Goal: Use online tool/utility: Utilize a website feature to perform a specific function

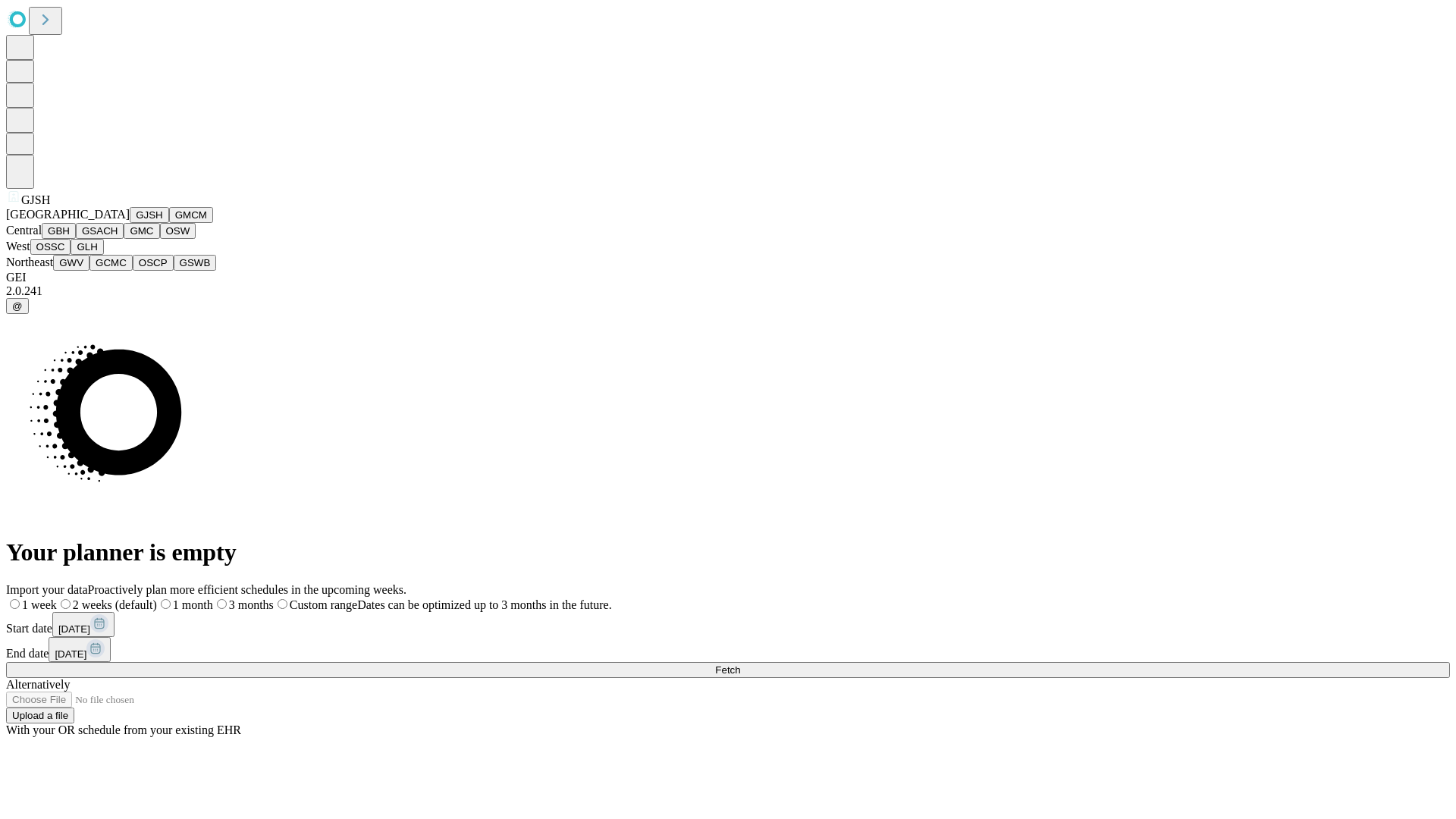
click at [129, 223] on button "GJSH" at bounding box center [149, 215] width 40 height 16
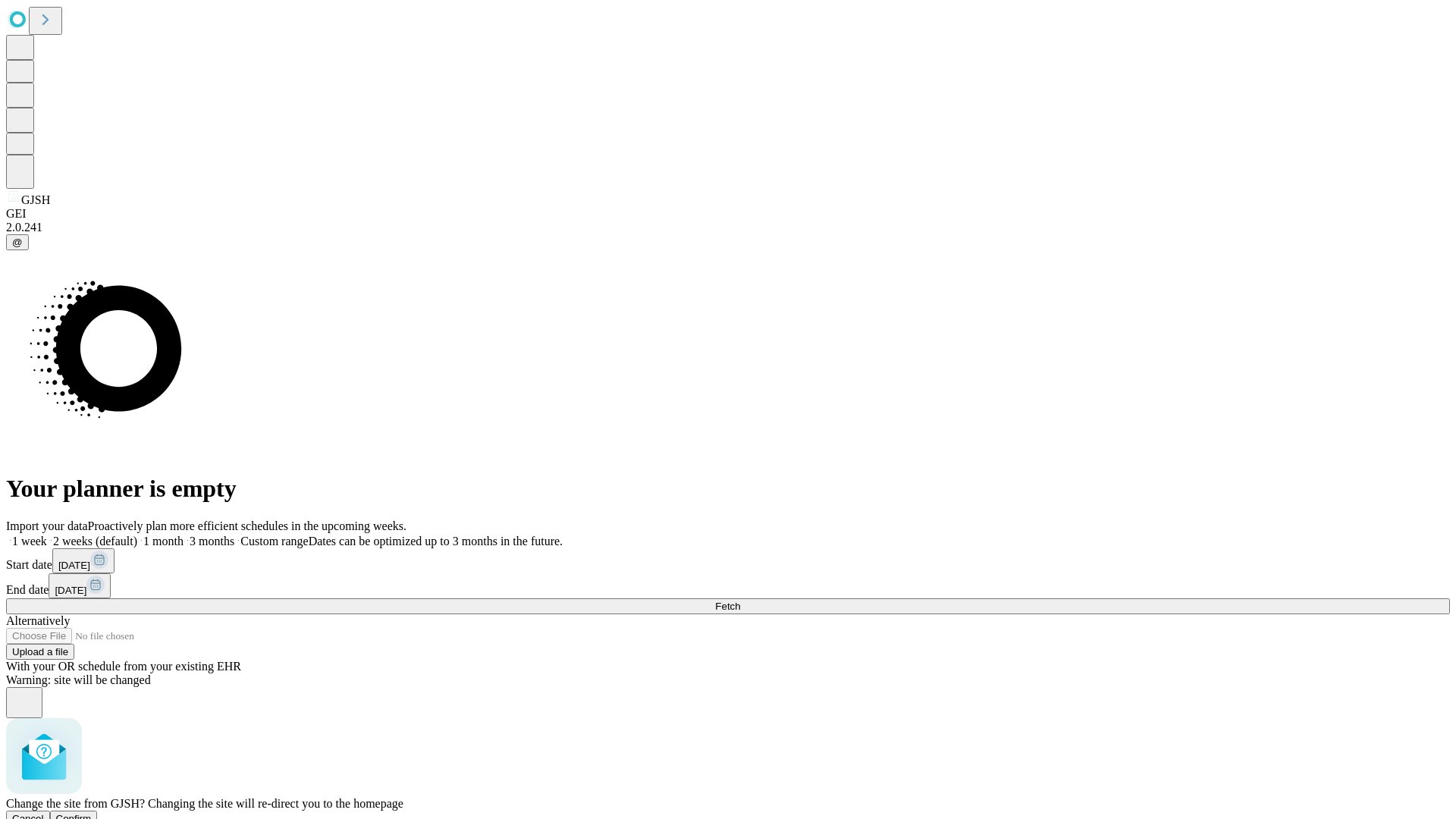
click at [92, 813] on span "Confirm" at bounding box center [73, 818] width 36 height 11
click at [184, 535] on label "1 month" at bounding box center [160, 541] width 46 height 13
click at [740, 601] on span "Fetch" at bounding box center [727, 606] width 25 height 11
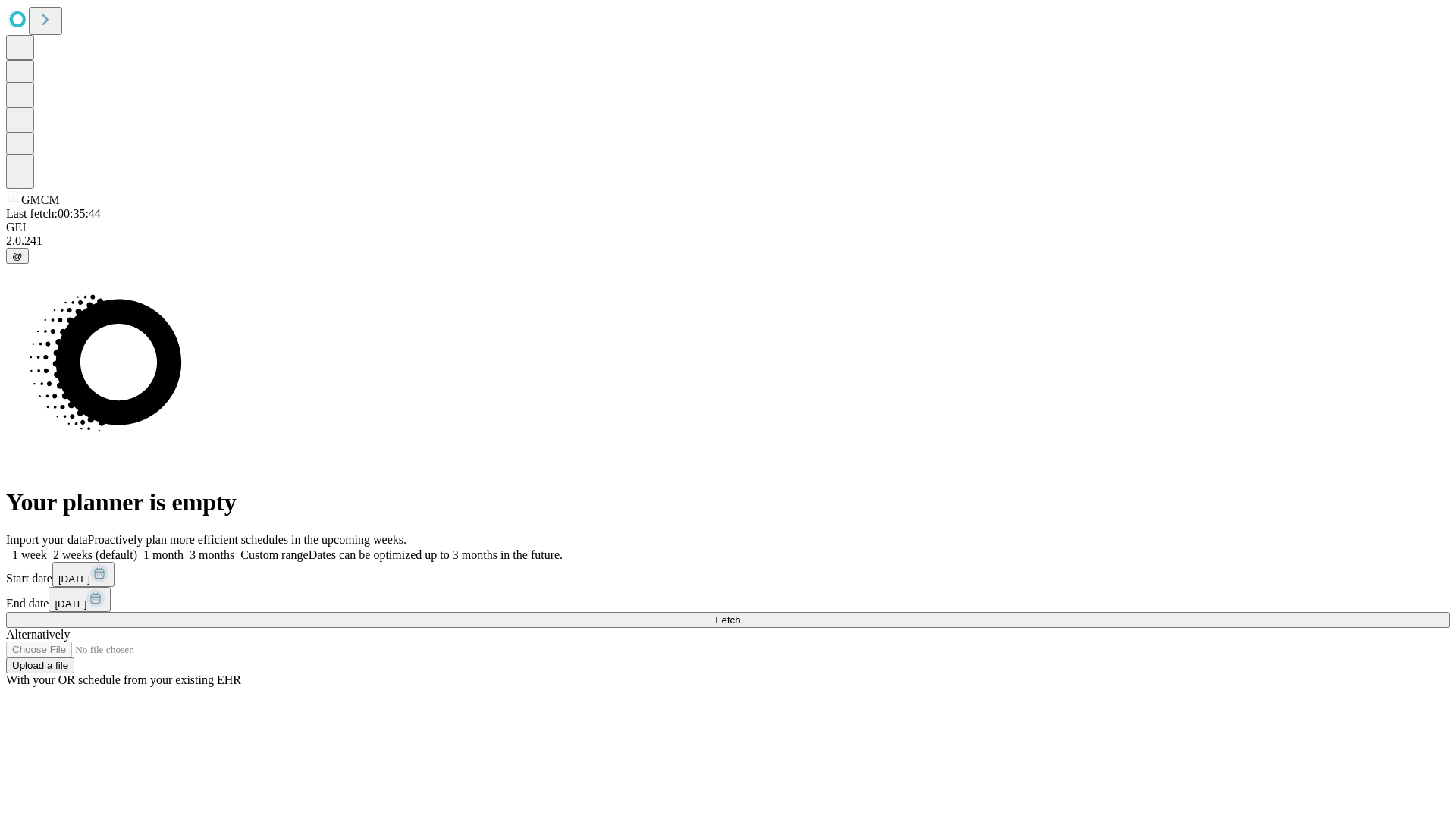
click at [184, 548] on label "1 month" at bounding box center [160, 554] width 46 height 13
click at [740, 615] on span "Fetch" at bounding box center [727, 620] width 25 height 11
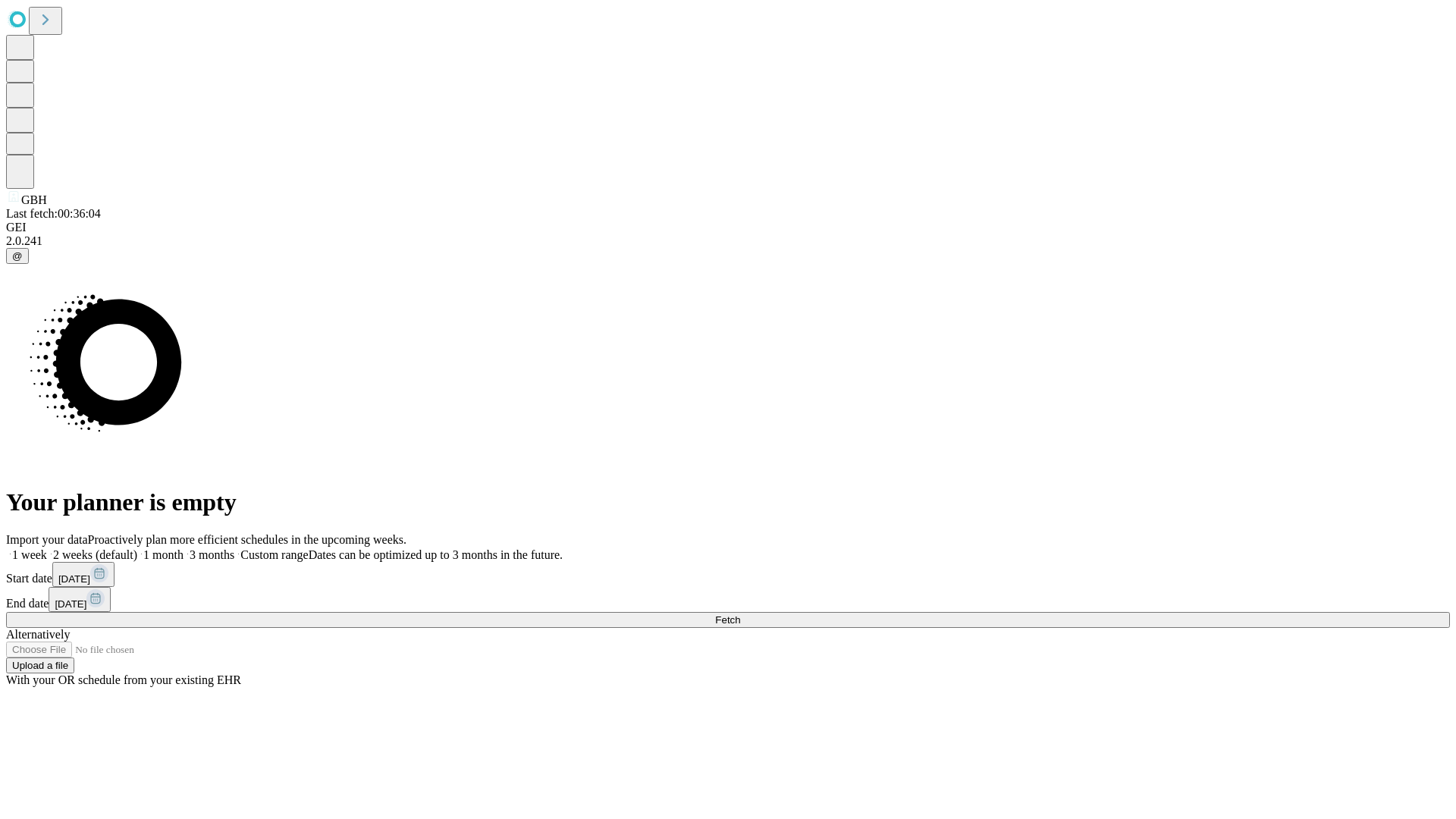
click at [184, 548] on label "1 month" at bounding box center [160, 554] width 46 height 13
click at [740, 615] on span "Fetch" at bounding box center [727, 620] width 25 height 11
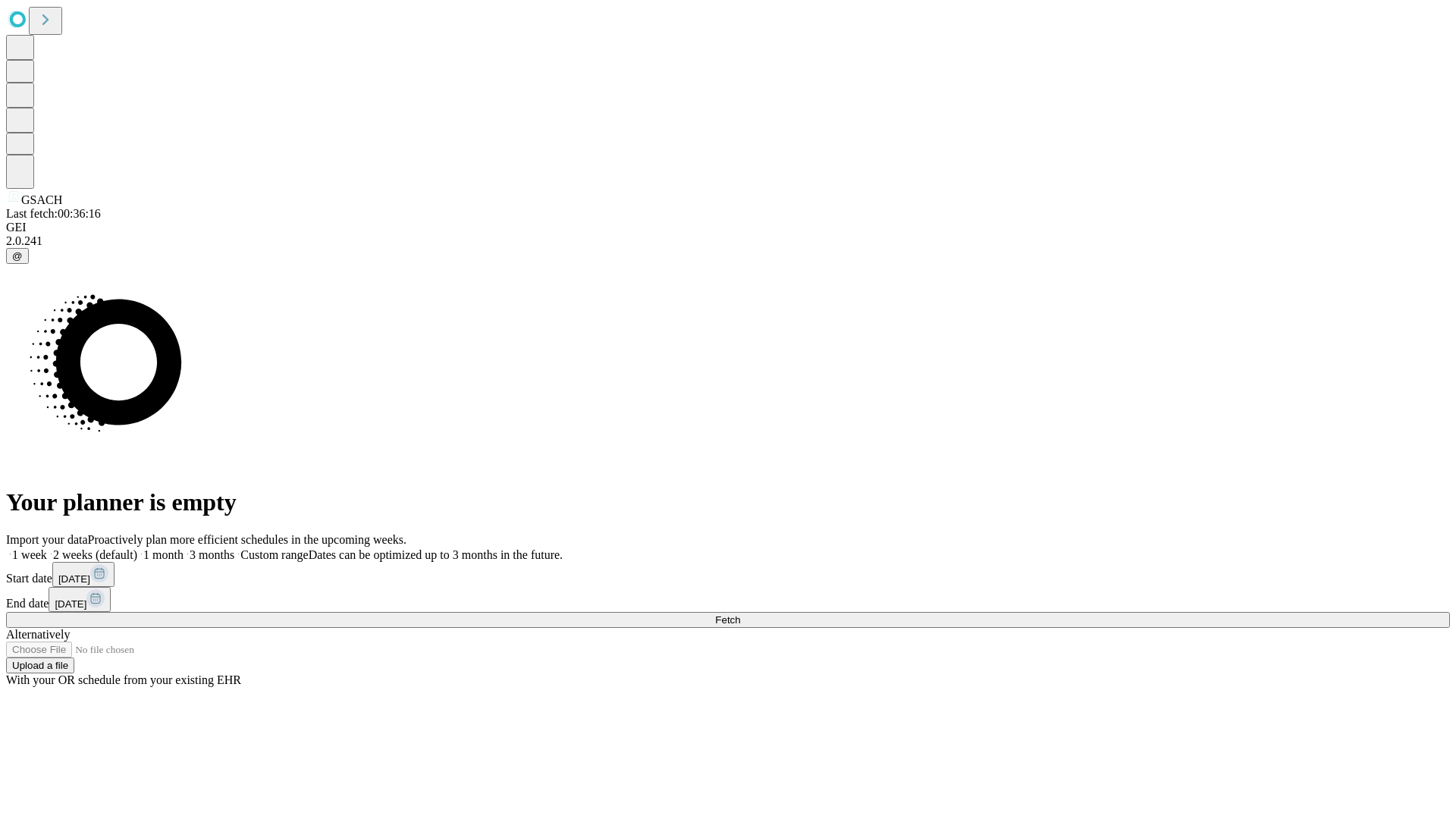
click at [740, 615] on span "Fetch" at bounding box center [727, 620] width 25 height 11
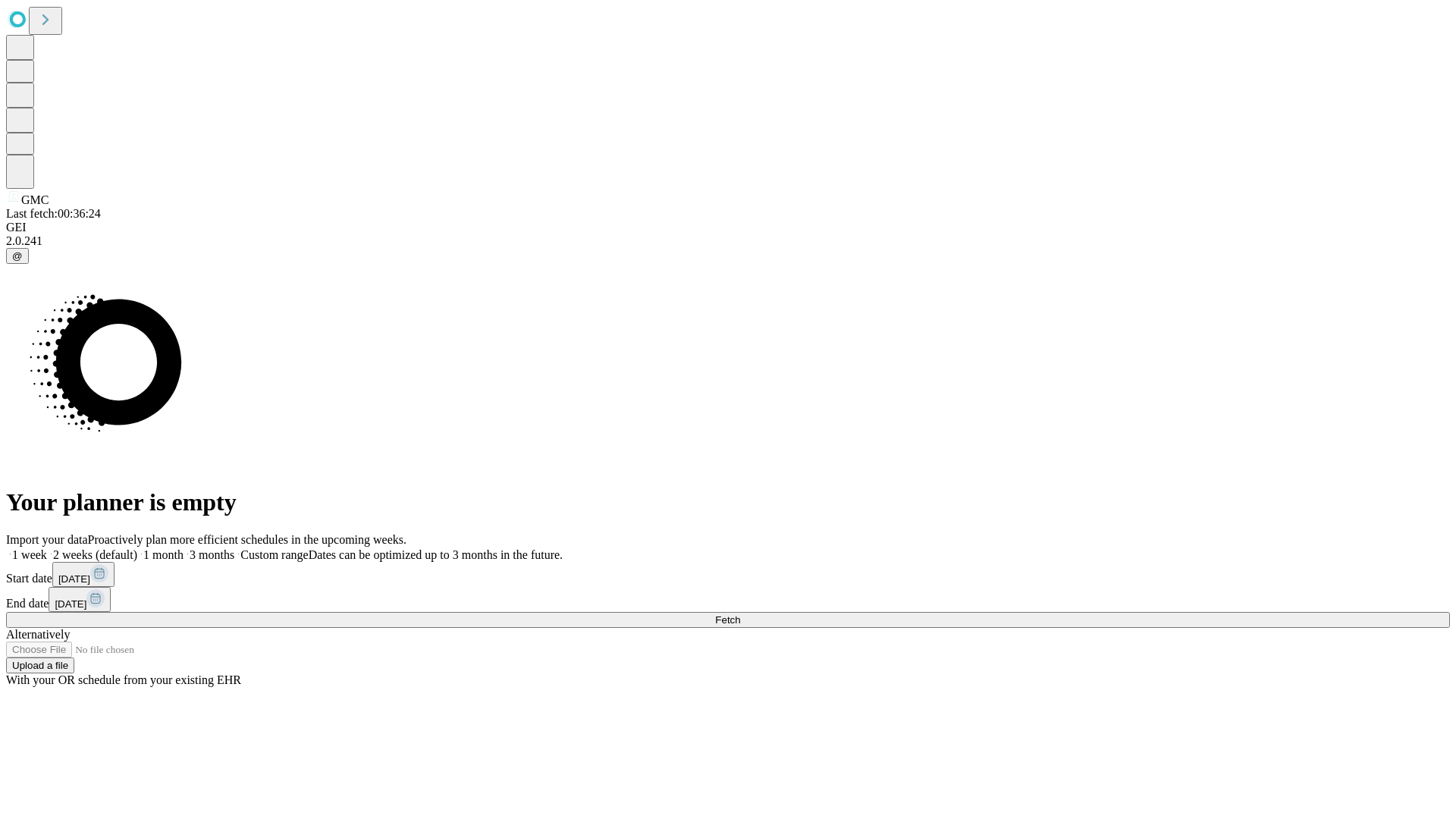
click at [184, 548] on label "1 month" at bounding box center [160, 554] width 46 height 13
click at [740, 615] on span "Fetch" at bounding box center [727, 620] width 25 height 11
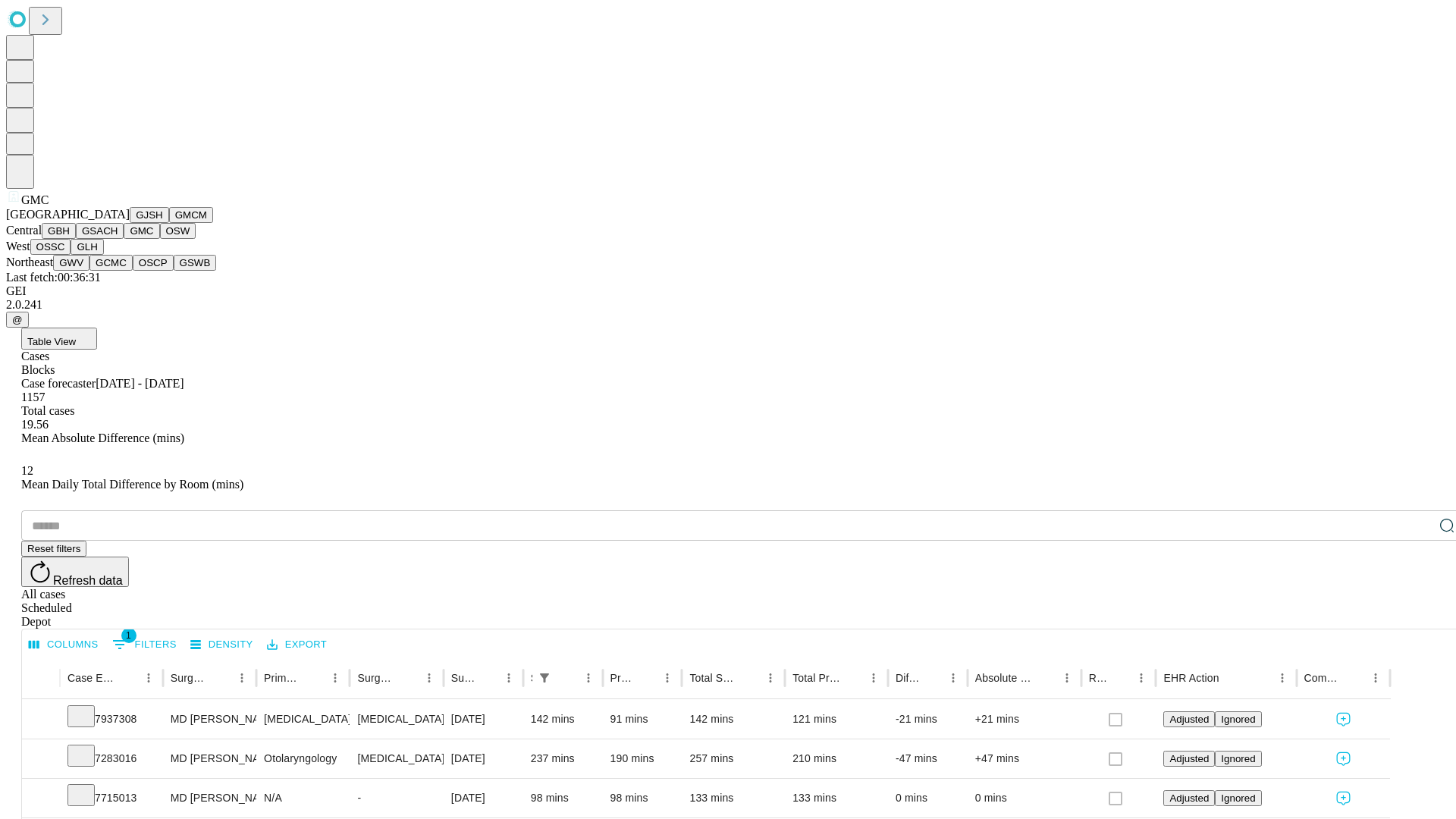
click at [160, 239] on button "OSW" at bounding box center [178, 230] width 37 height 16
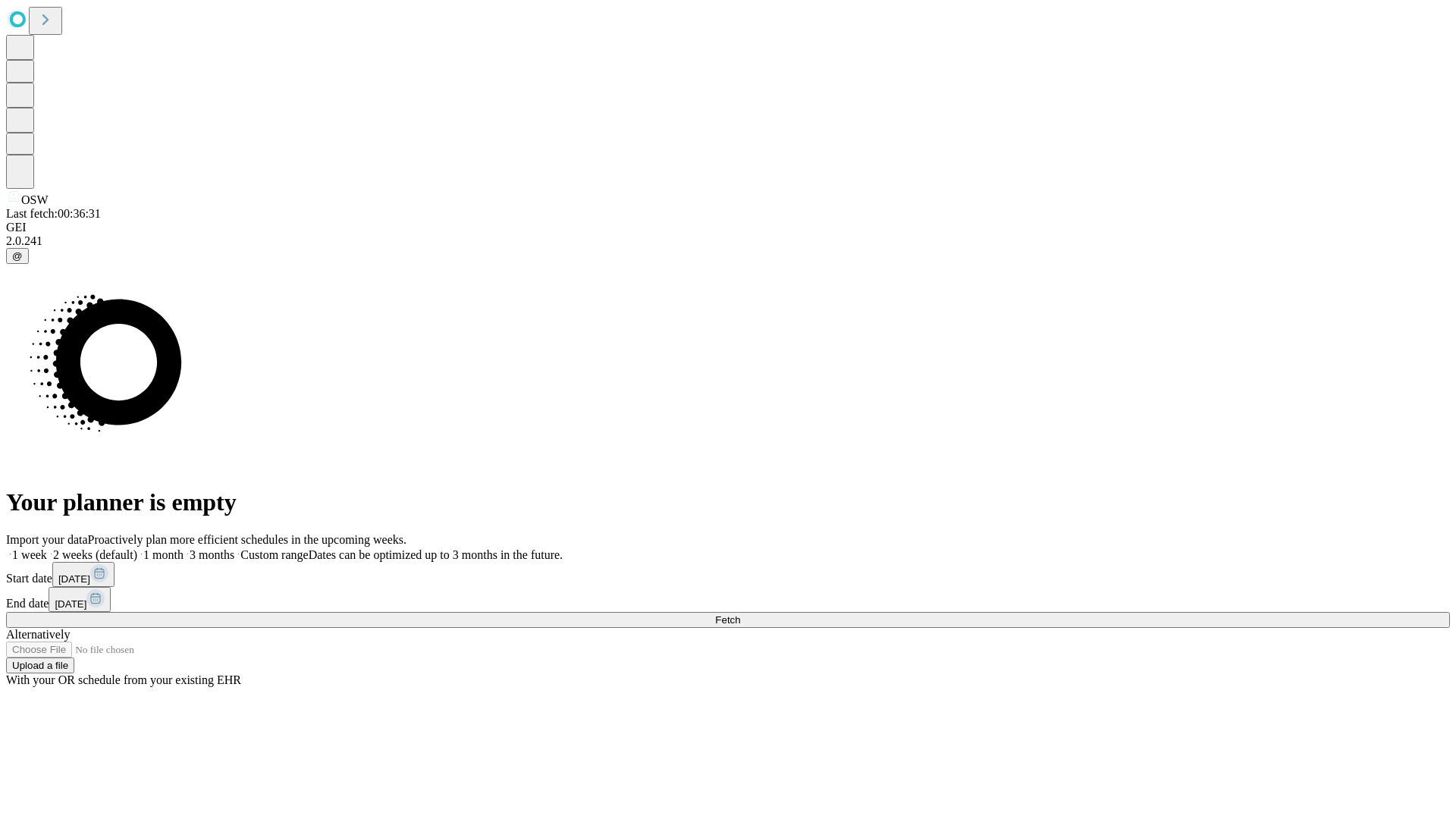
click at [184, 548] on label "1 month" at bounding box center [160, 554] width 46 height 13
click at [740, 615] on span "Fetch" at bounding box center [727, 620] width 25 height 11
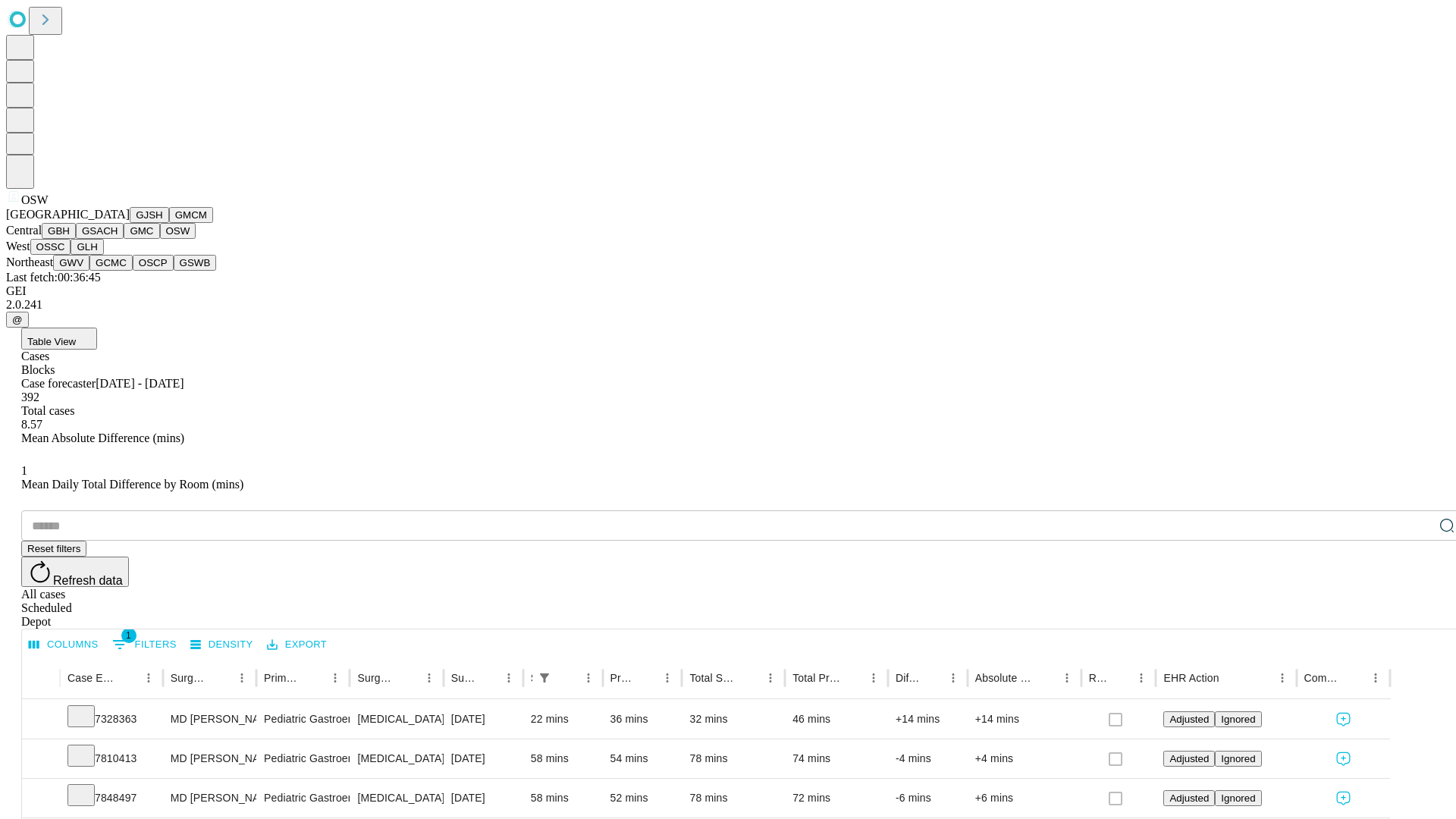
click at [71, 255] on button "OSSC" at bounding box center [51, 246] width 41 height 16
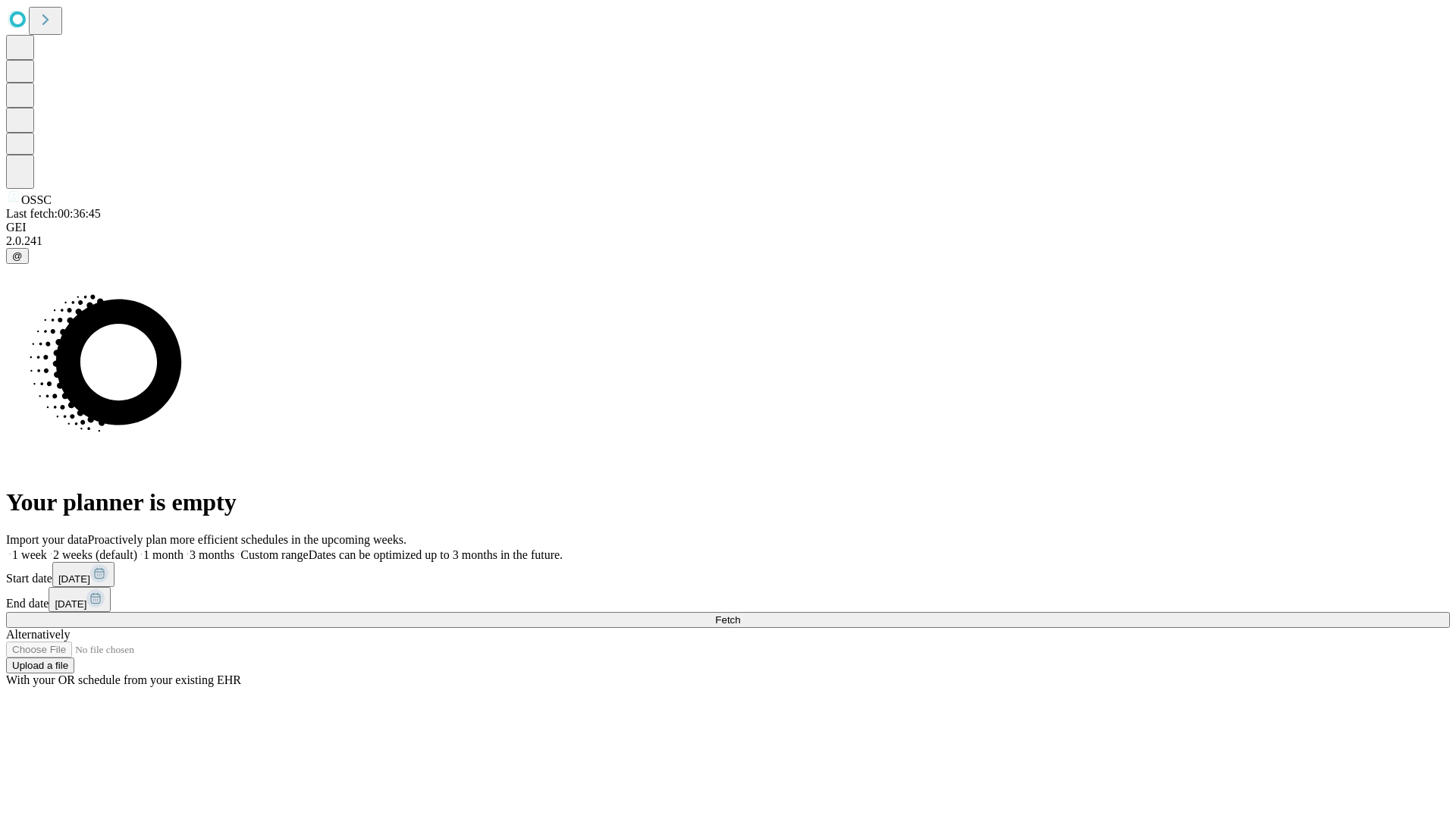
click at [184, 548] on label "1 month" at bounding box center [160, 554] width 46 height 13
click at [740, 615] on span "Fetch" at bounding box center [727, 620] width 25 height 11
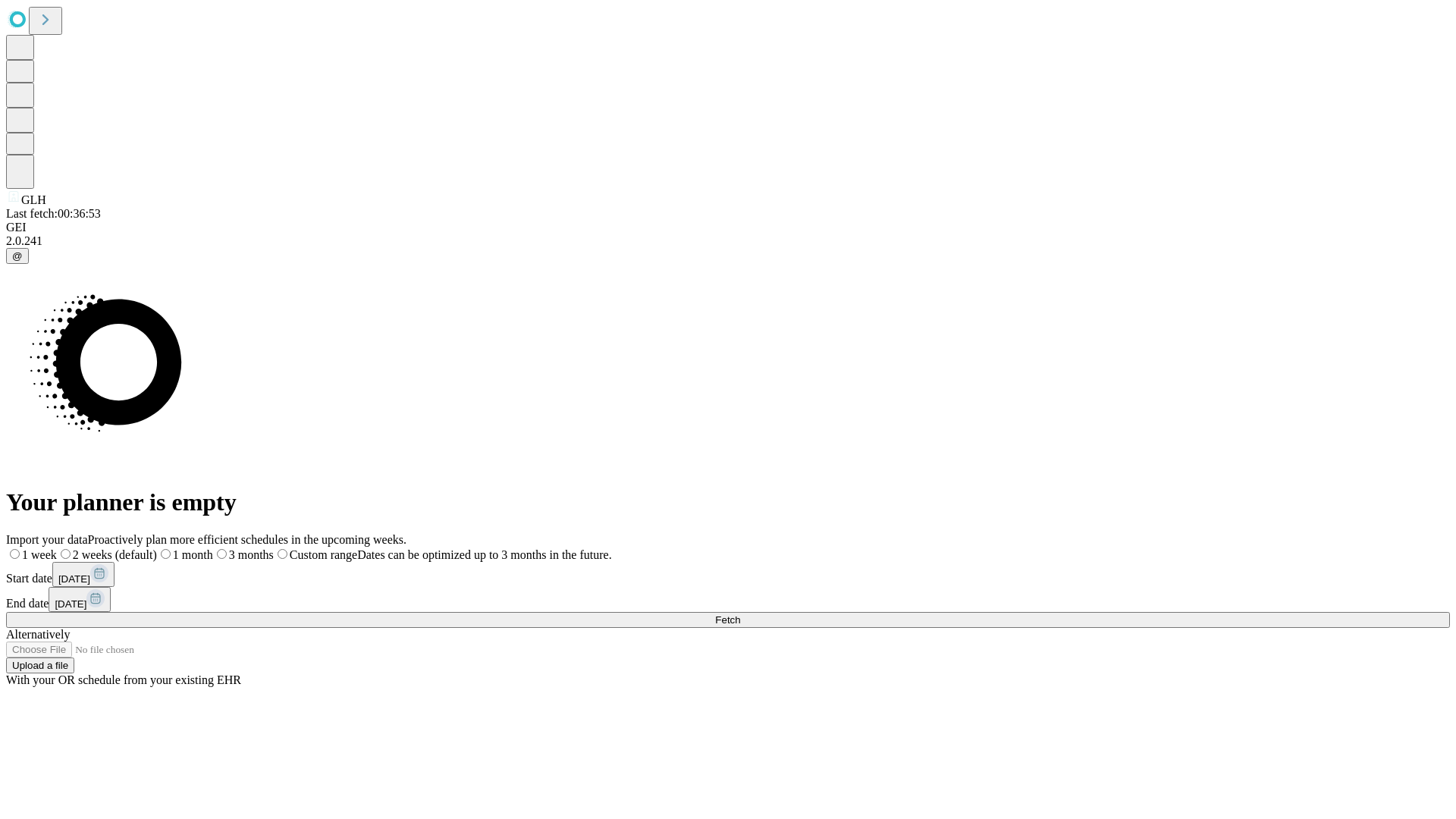
click at [213, 548] on label "1 month" at bounding box center [184, 554] width 56 height 13
click at [740, 615] on span "Fetch" at bounding box center [727, 620] width 25 height 11
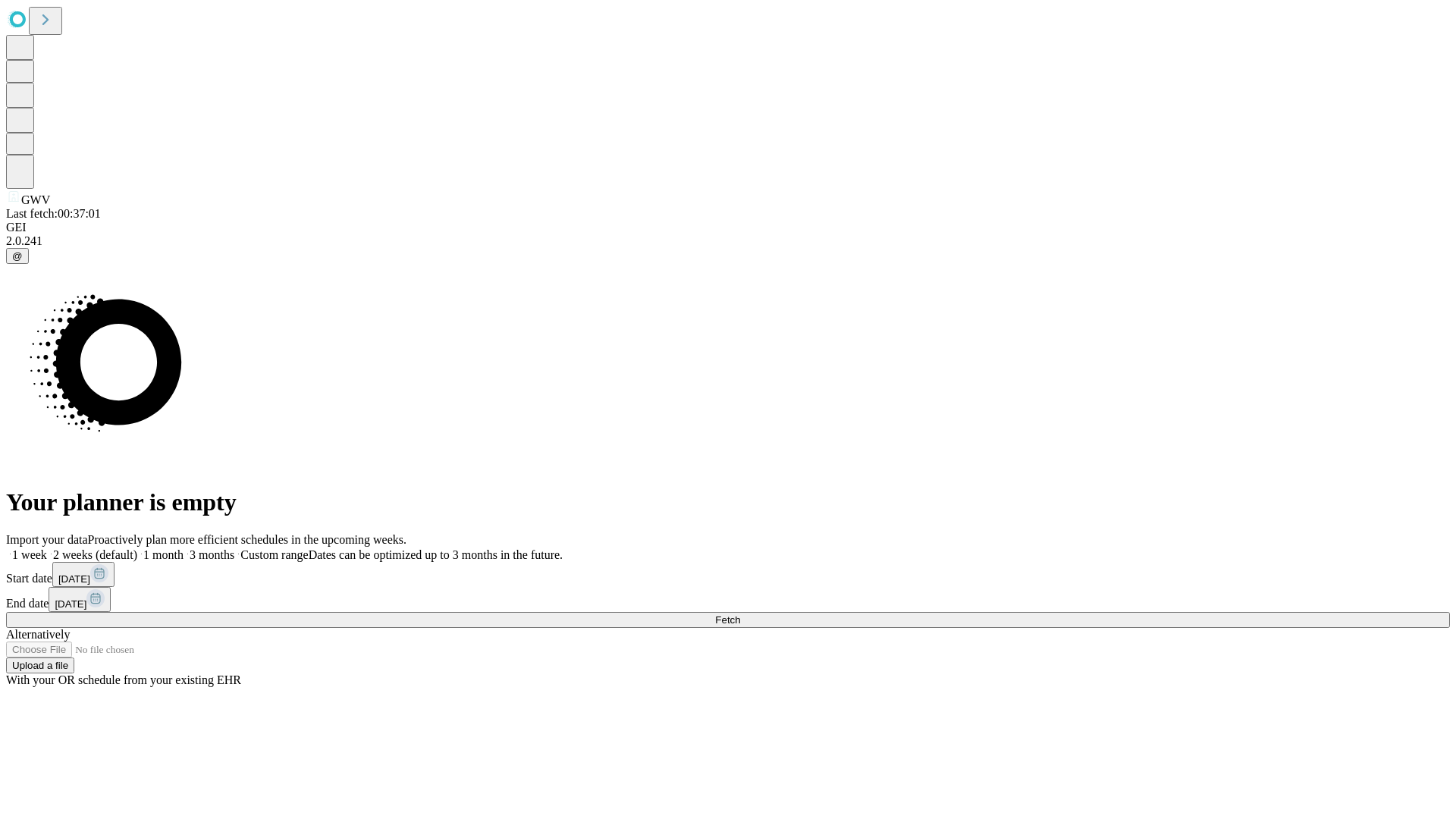
click at [184, 548] on label "1 month" at bounding box center [160, 554] width 46 height 13
click at [740, 615] on span "Fetch" at bounding box center [727, 620] width 25 height 11
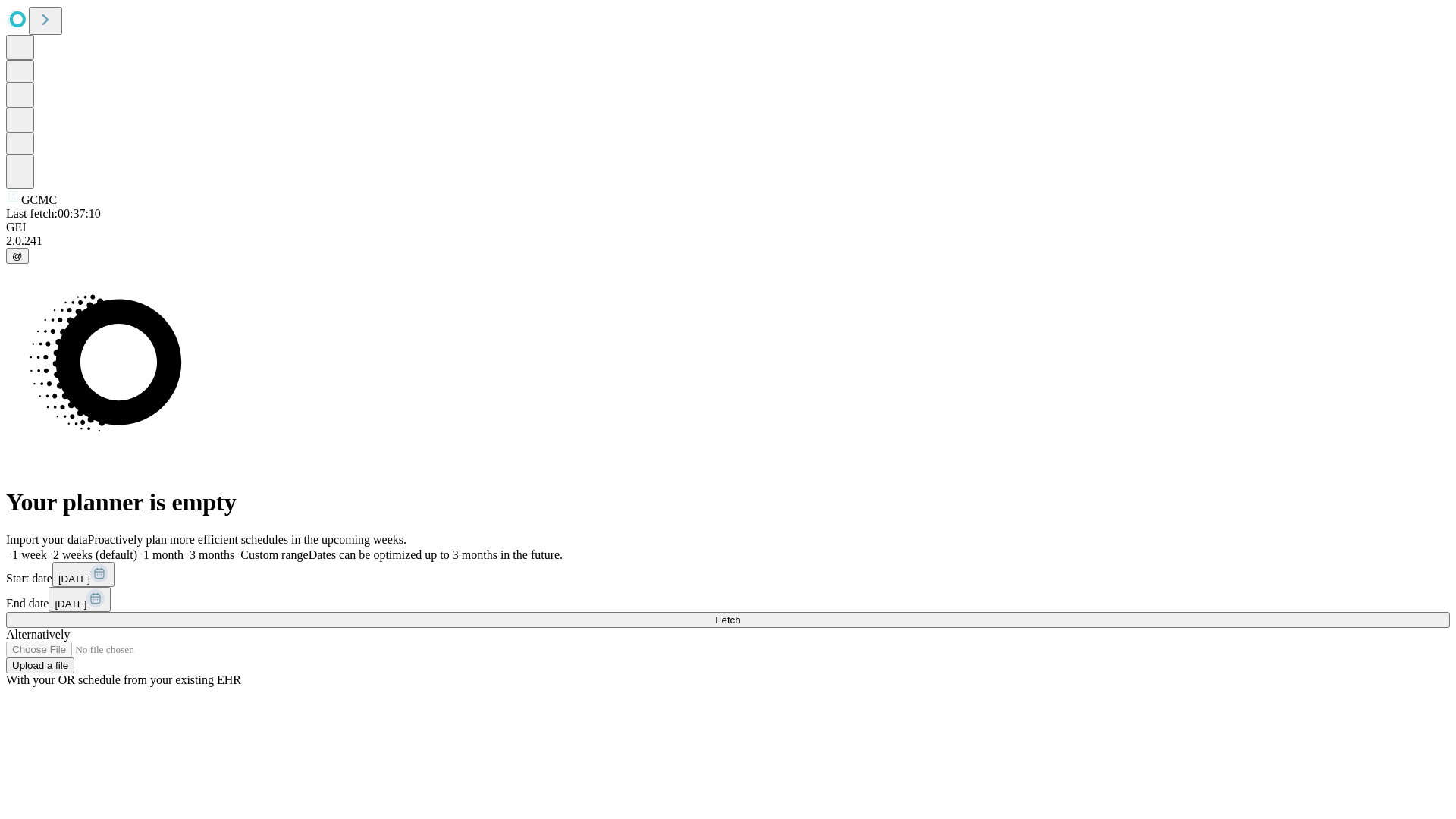
click at [184, 548] on label "1 month" at bounding box center [160, 554] width 46 height 13
click at [740, 615] on span "Fetch" at bounding box center [727, 620] width 25 height 11
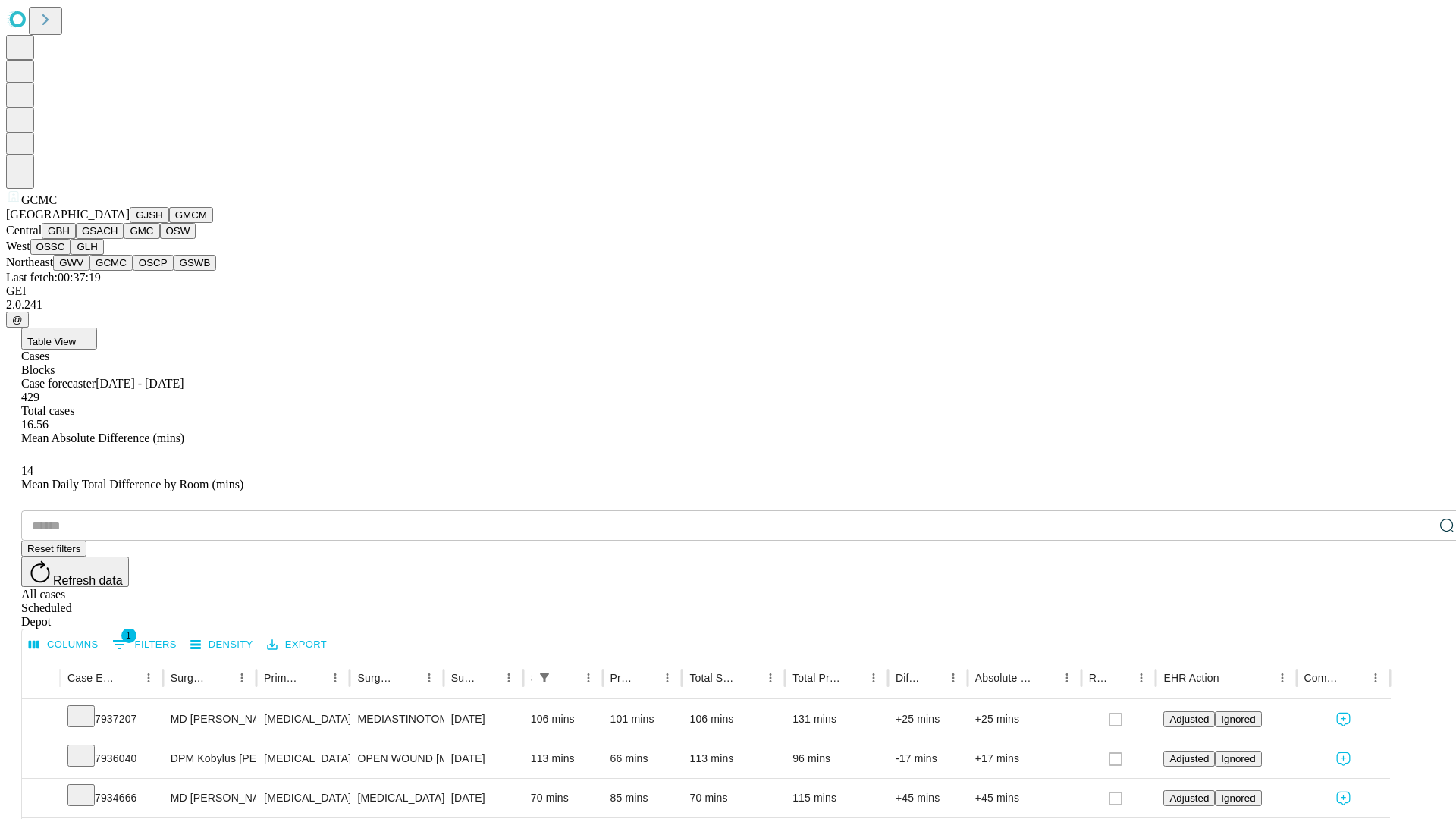
click at [132, 271] on button "OSCP" at bounding box center [153, 263] width 41 height 16
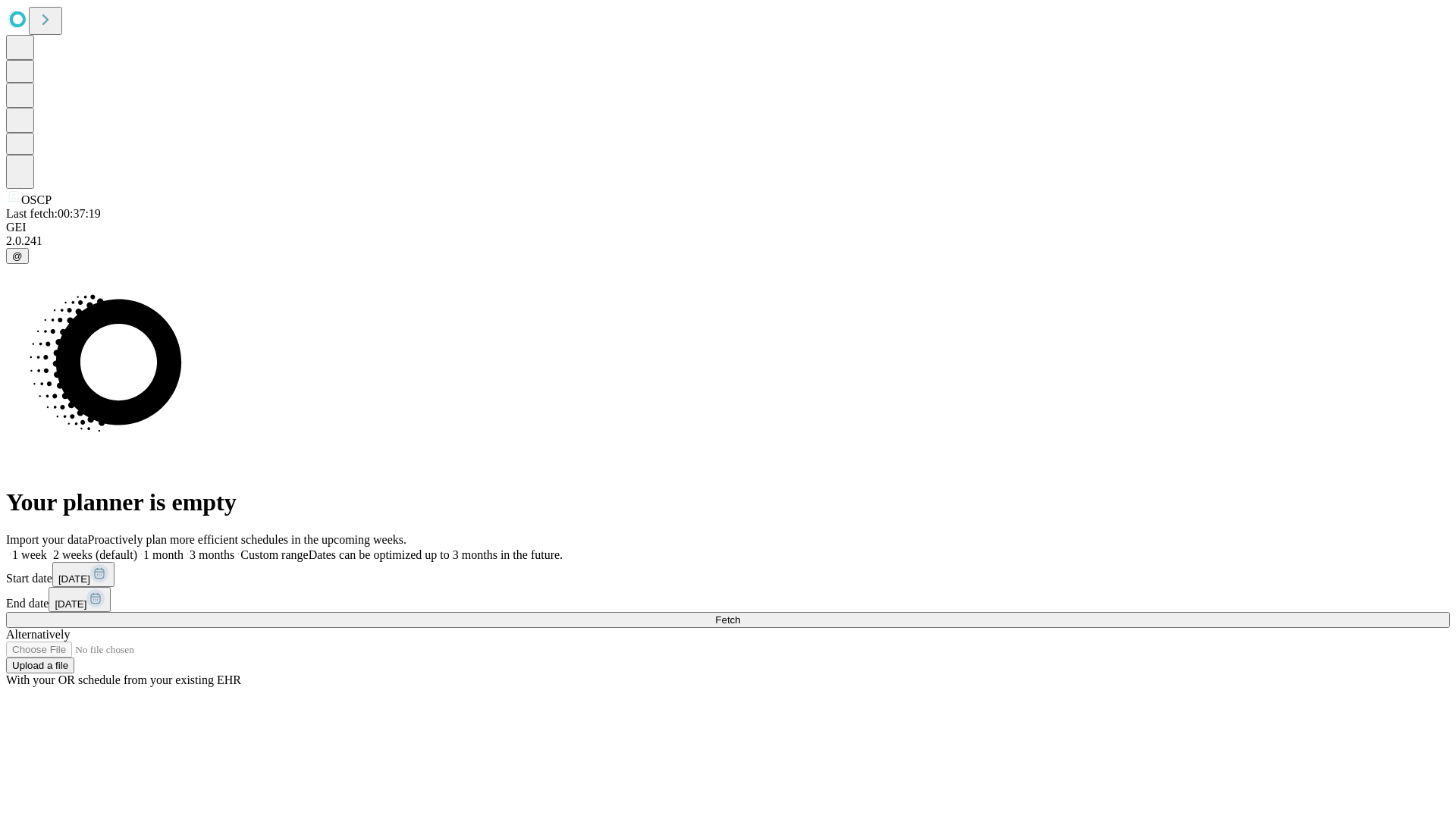
click at [184, 548] on label "1 month" at bounding box center [160, 554] width 46 height 13
click at [740, 615] on span "Fetch" at bounding box center [727, 620] width 25 height 11
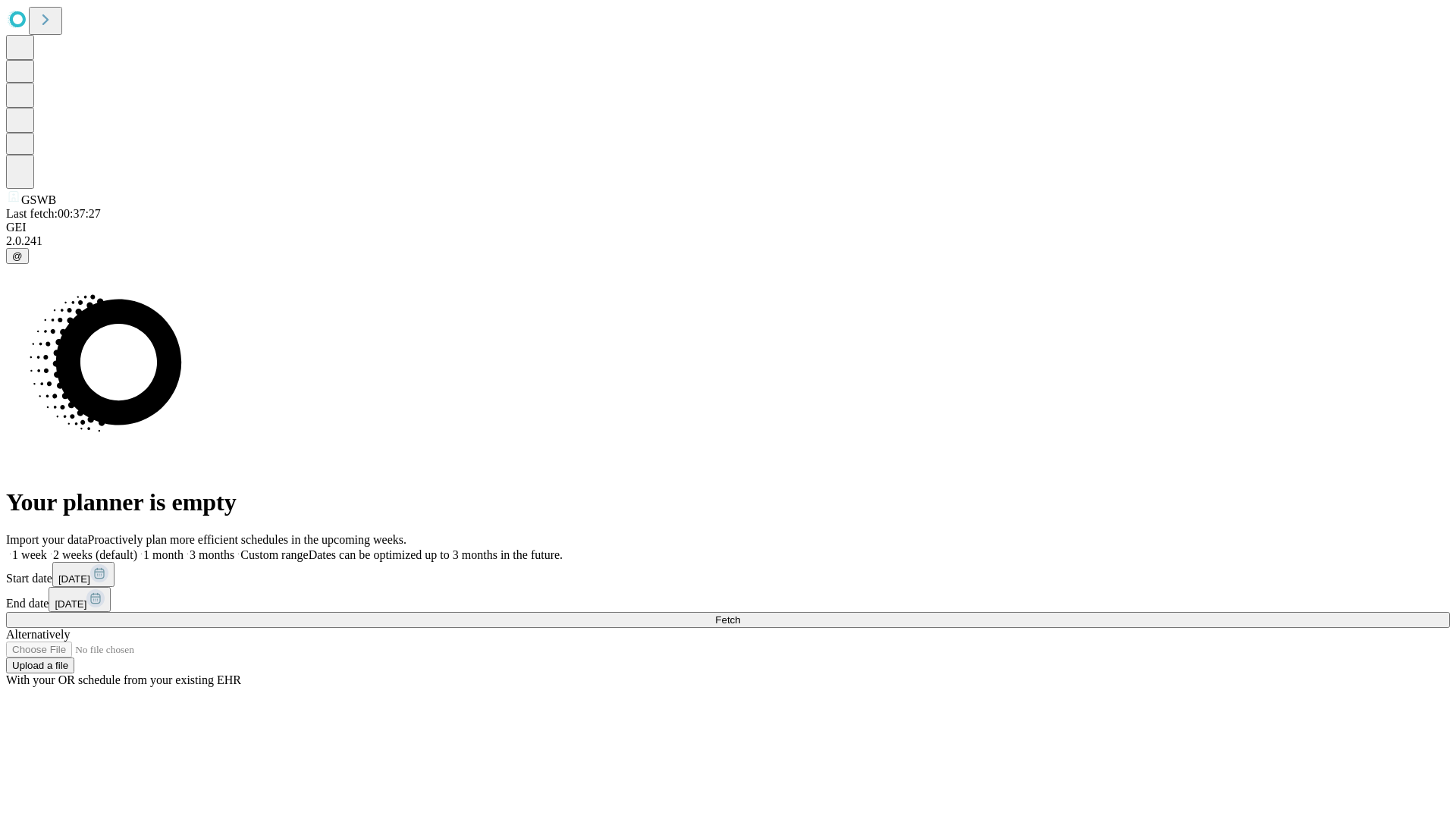
click at [184, 548] on label "1 month" at bounding box center [160, 554] width 46 height 13
click at [740, 615] on span "Fetch" at bounding box center [727, 620] width 25 height 11
